Goal: Use online tool/utility: Utilize a website feature to perform a specific function

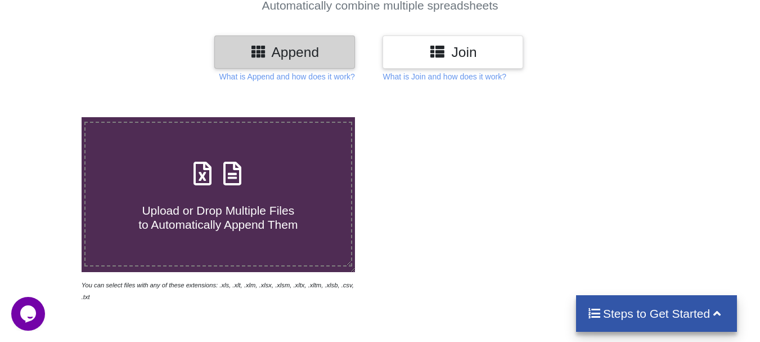
click at [267, 168] on div "Upload or Drop Multiple Files to Automatically Append Them" at bounding box center [219, 194] width 266 height 76
click at [51, 117] on input "Upload or Drop Multiple Files to Automatically Append Them" at bounding box center [51, 117] width 0 height 0
type input "C:\fakepath\Test-mm-Merged.xlsx"
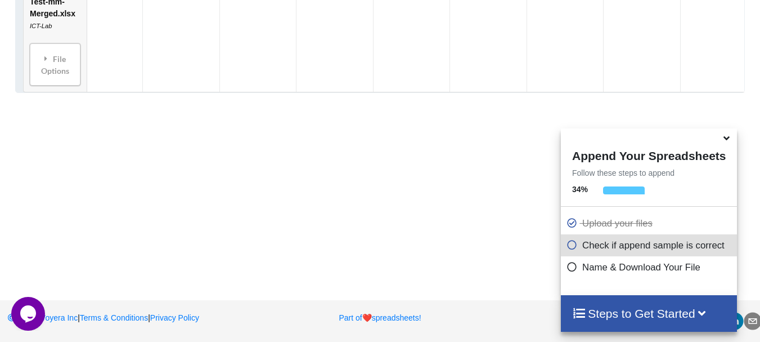
scroll to position [705, 0]
click at [727, 141] on icon at bounding box center [727, 136] width 12 height 10
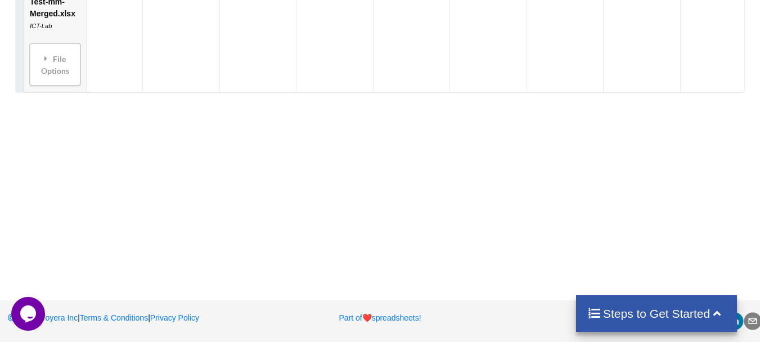
click at [655, 319] on h4 "Steps to Get Started" at bounding box center [657, 313] width 139 height 14
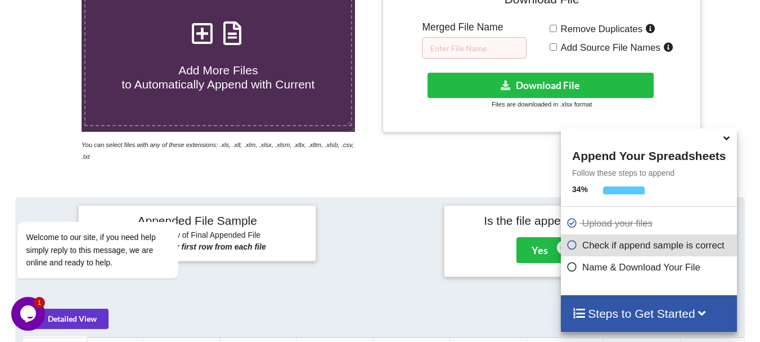
scroll to position [225, 0]
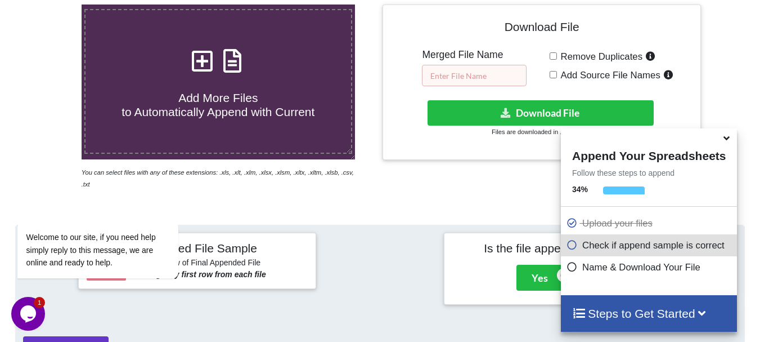
click at [506, 84] on input "text" at bounding box center [474, 75] width 105 height 21
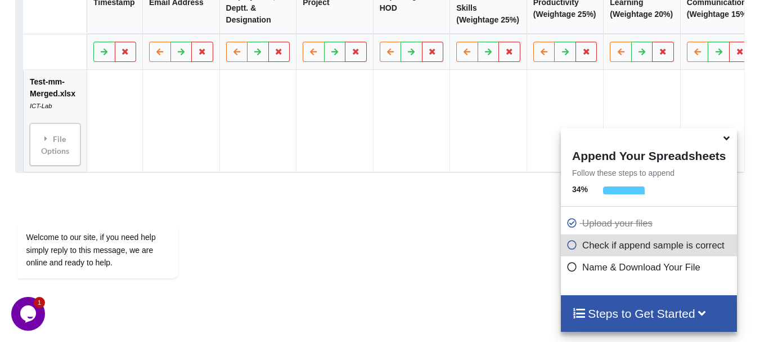
scroll to position [675, 0]
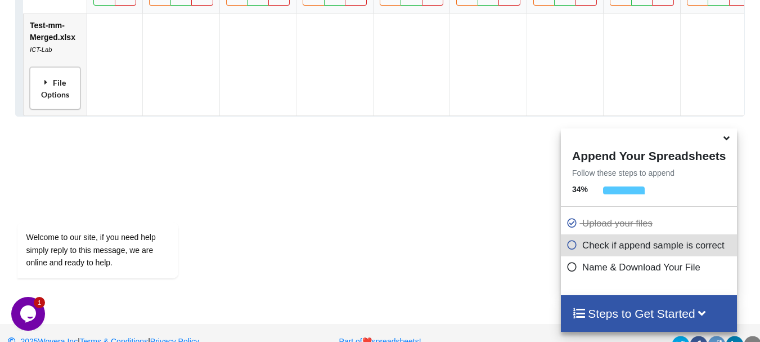
click at [44, 97] on div "File Options" at bounding box center [55, 87] width 44 height 35
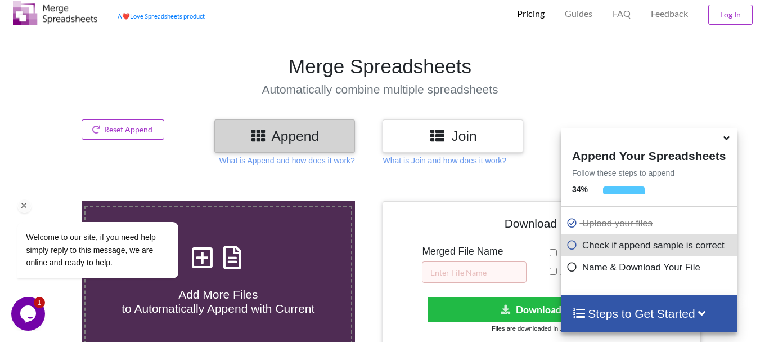
scroll to position [56, 0]
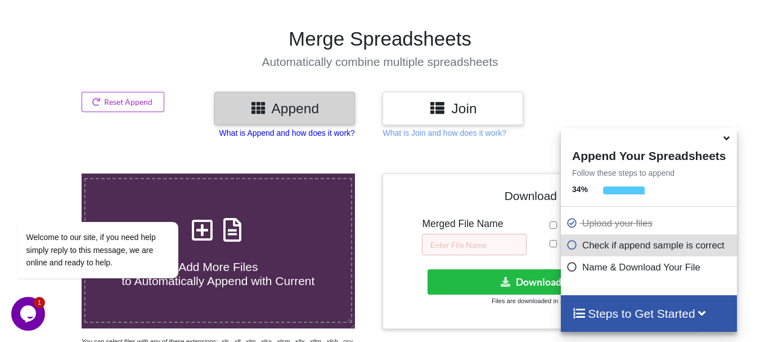
click at [267, 127] on p "What is Append and how does it work?" at bounding box center [287, 132] width 136 height 11
click at [729, 138] on icon at bounding box center [727, 136] width 12 height 10
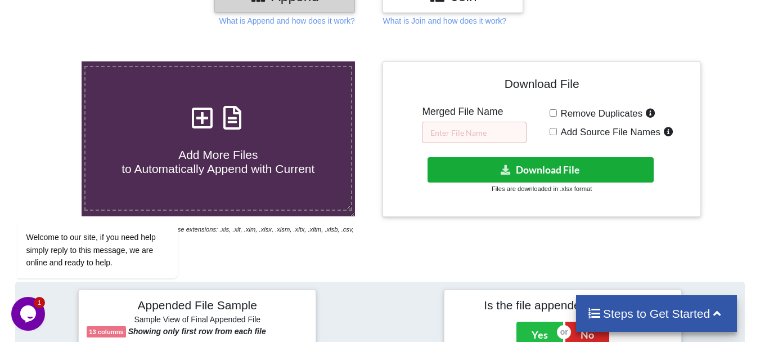
scroll to position [169, 0]
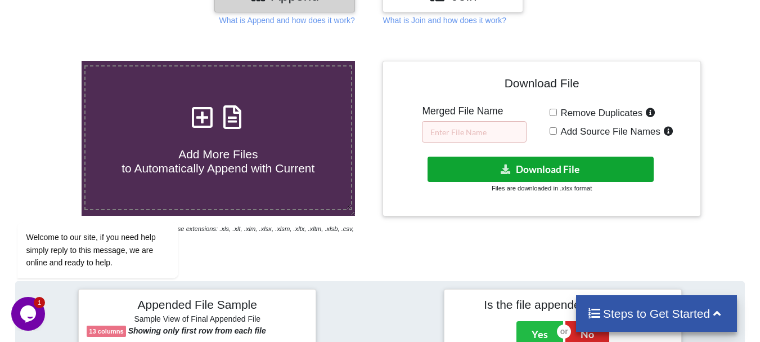
click at [567, 173] on button "Download File" at bounding box center [541, 168] width 226 height 25
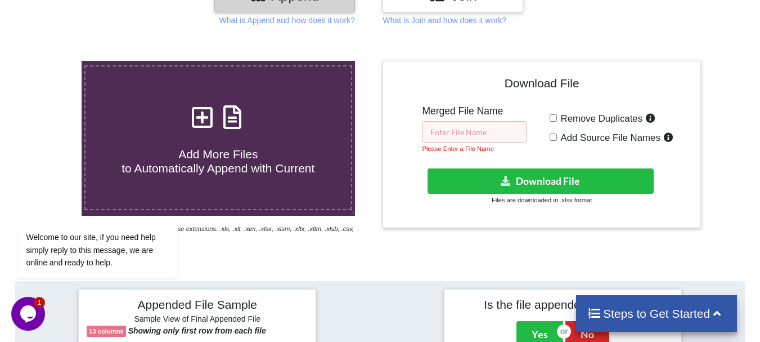
click at [479, 136] on input "text" at bounding box center [474, 131] width 105 height 21
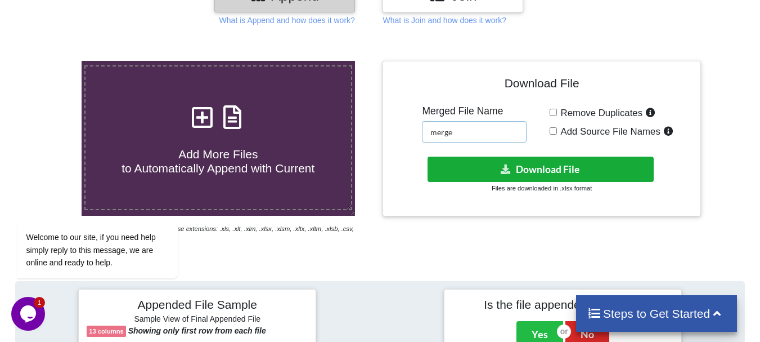
type input "merge"
click at [527, 164] on button "Download File" at bounding box center [541, 168] width 226 height 25
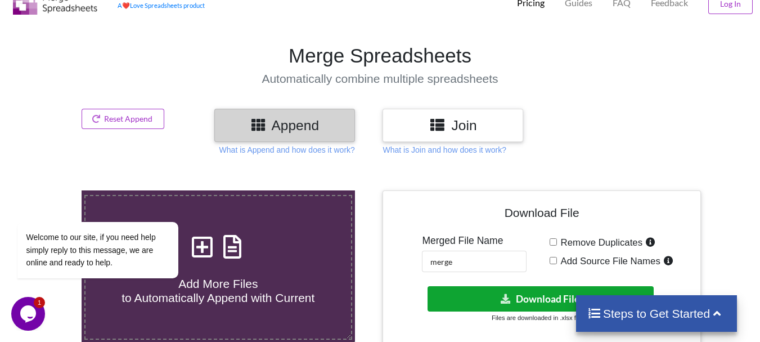
scroll to position [0, 0]
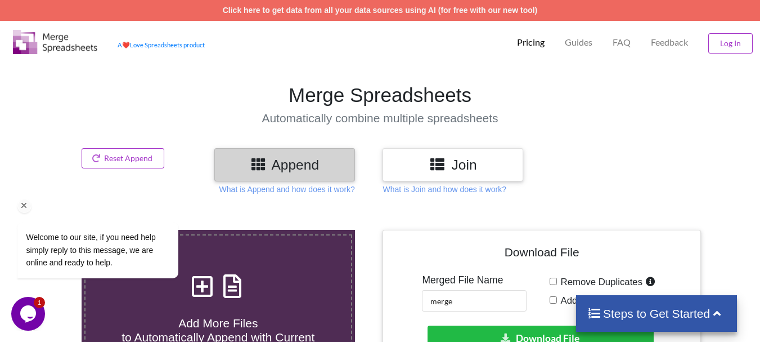
click at [137, 154] on div "Welcome to our site, if you need help simply reply to this message, we are onli…" at bounding box center [112, 203] width 203 height 171
click at [25, 203] on icon "Chat attention grabber" at bounding box center [24, 205] width 10 height 10
